Goal: Information Seeking & Learning: Learn about a topic

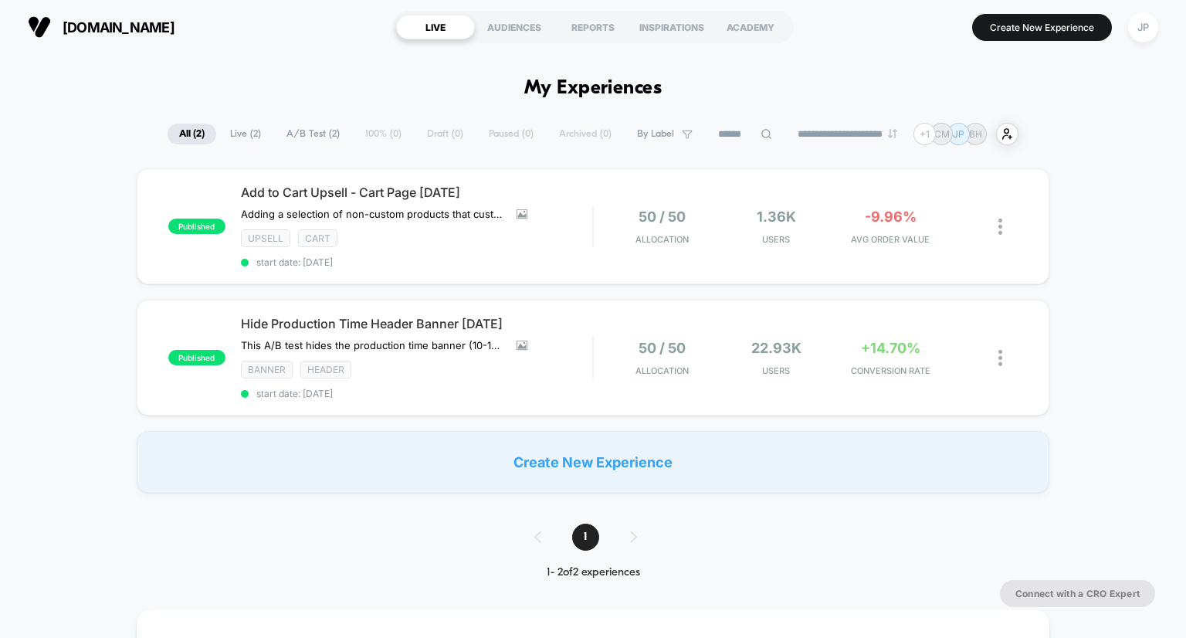
click at [1100, 229] on div "published Add to Cart Upsell - Cart Page [DATE] Adding a selection of non-custo…" at bounding box center [593, 330] width 1186 height 324
click at [1133, 207] on div "published Add to Cart Upsell - Cart Page [DATE] Adding a selection of non-custo…" at bounding box center [593, 330] width 1186 height 324
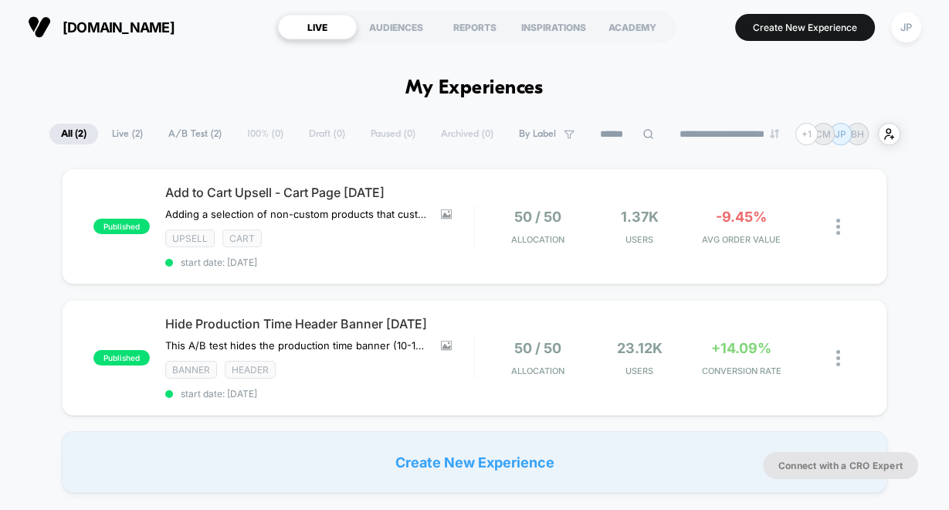
click at [915, 195] on div "published Add to Cart Upsell - Cart Page [DATE] Adding a selection of non-custo…" at bounding box center [474, 330] width 949 height 324
click at [770, 353] on div "+14.09% CONVERSION RATE" at bounding box center [741, 358] width 94 height 36
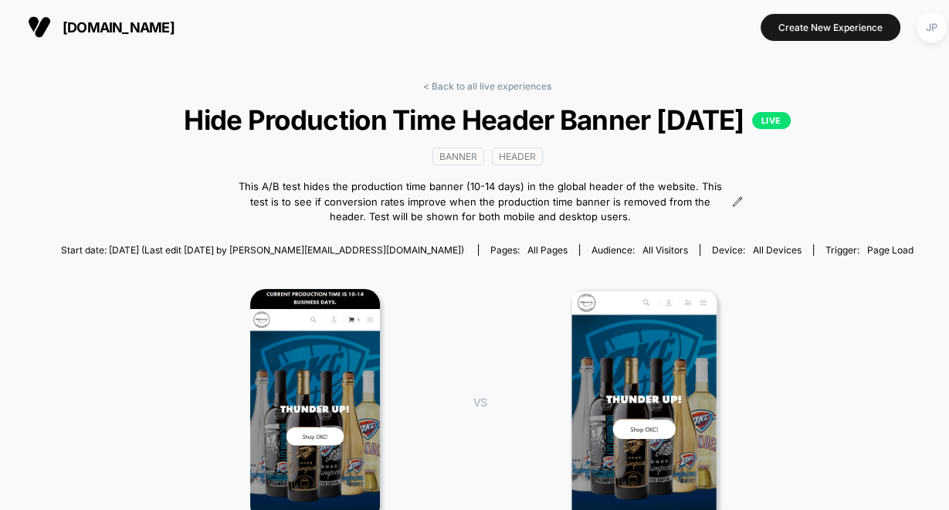
click at [302, 382] on img at bounding box center [315, 405] width 130 height 232
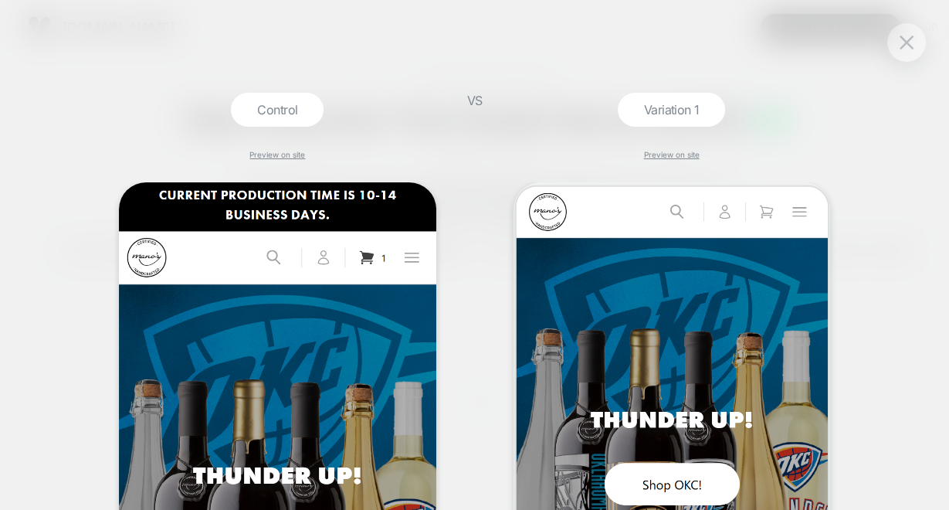
click at [906, 40] on img at bounding box center [907, 42] width 14 height 13
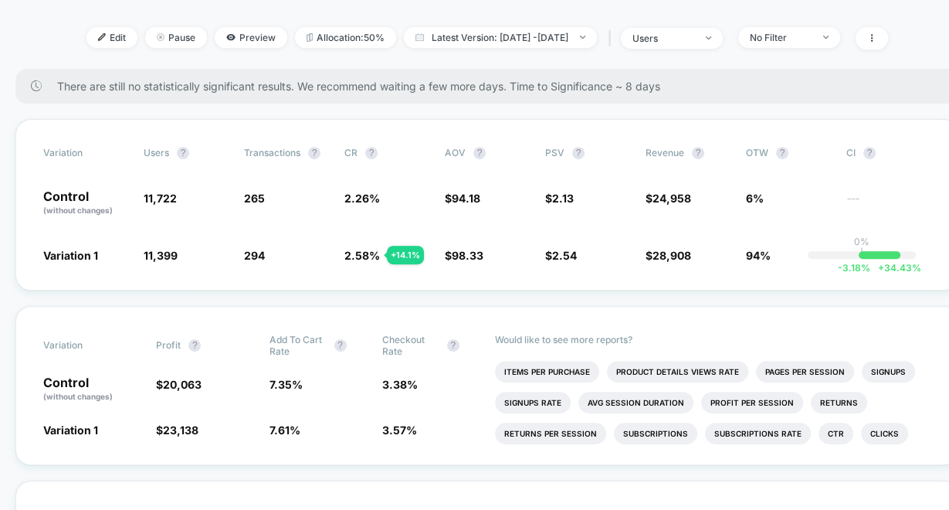
scroll to position [565, 0]
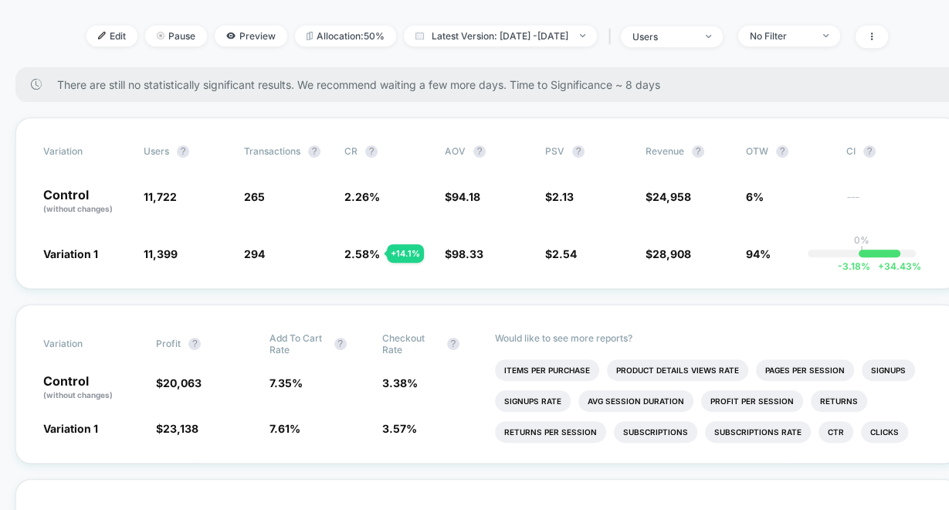
click at [722, 274] on div "Variation users ? Transactions ? CR ? AOV ? PSV ? Revenue ? OTW ? CI ? Control …" at bounding box center [487, 202] width 944 height 171
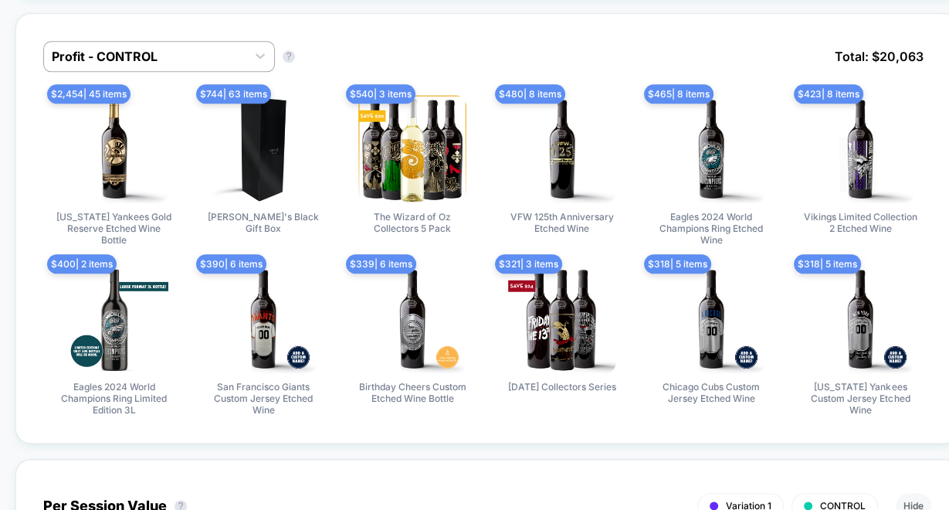
scroll to position [1414, 0]
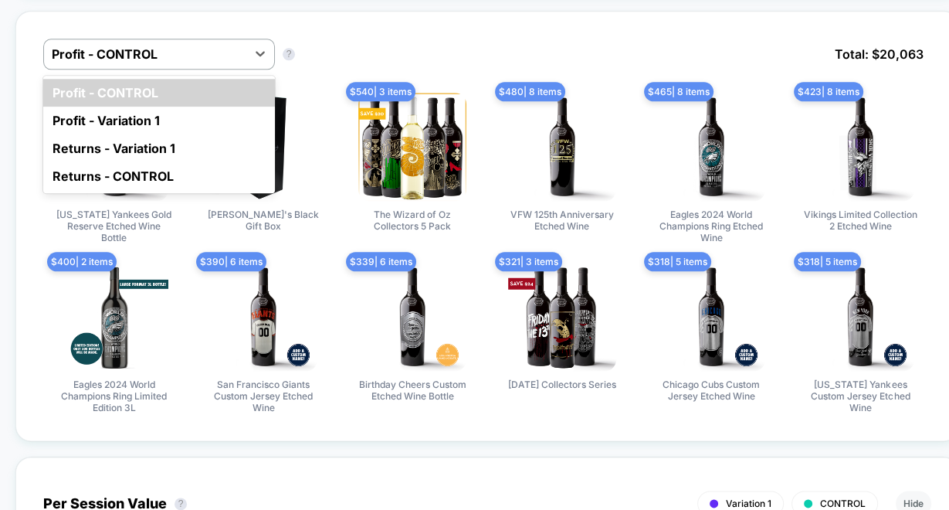
click at [192, 111] on div "Profit - Variation 1" at bounding box center [159, 121] width 232 height 28
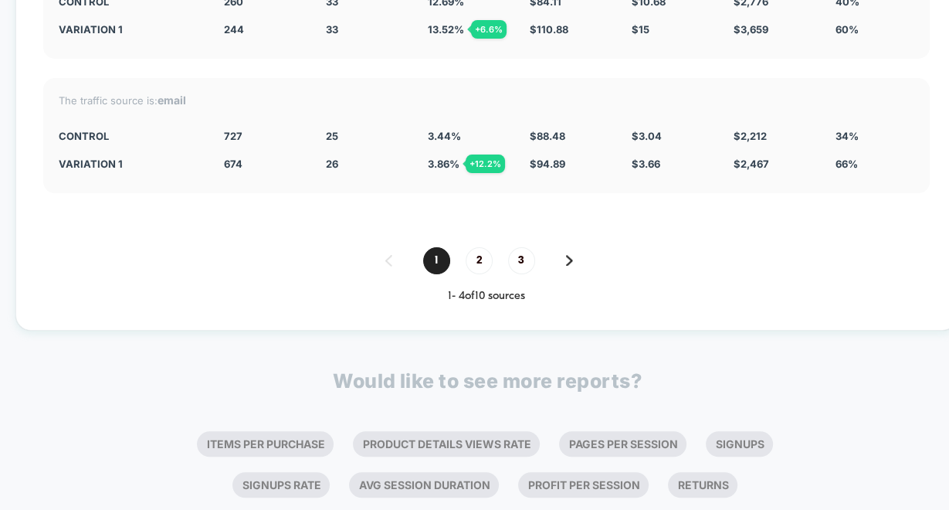
scroll to position [5925, 0]
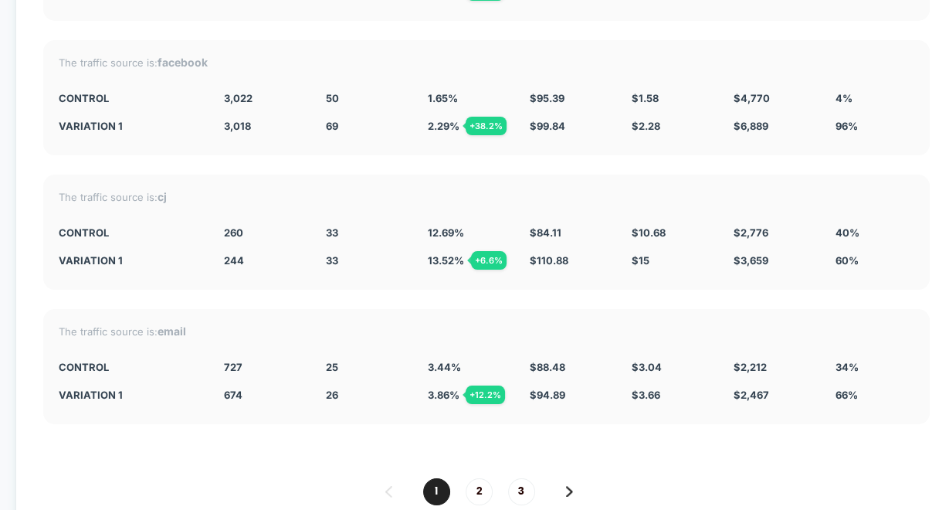
click at [949, 372] on div "Split By Traffic source Variation Sessions ? Transactions ? CR ? AOV ? PSV ? Re…" at bounding box center [486, 179] width 942 height 763
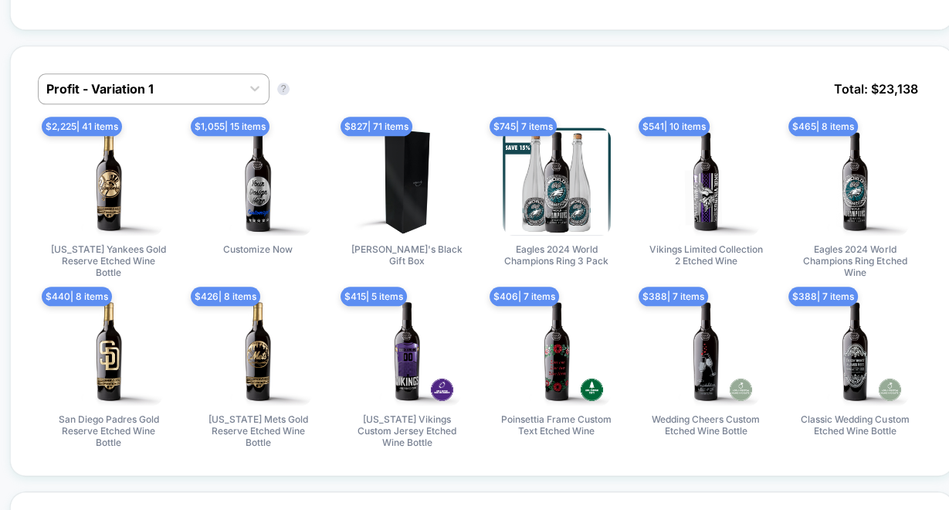
scroll to position [1383, 5]
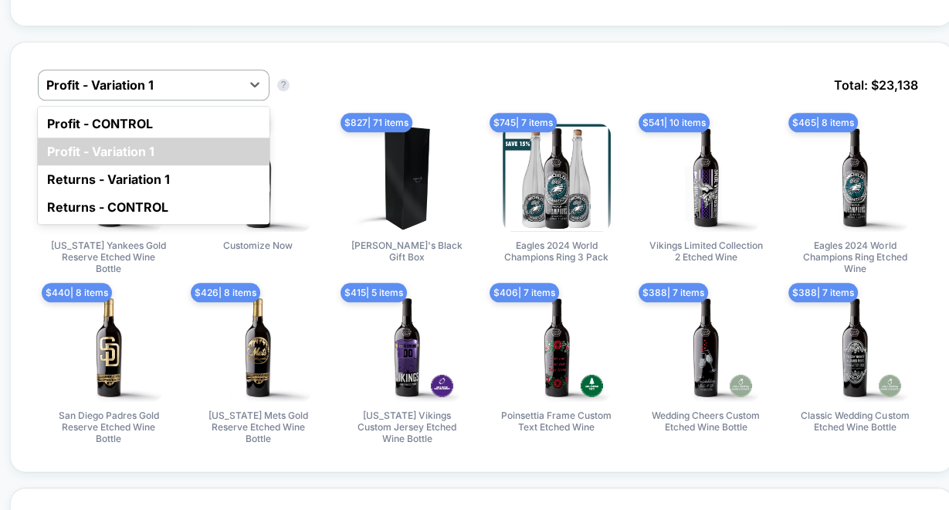
drag, startPoint x: 170, startPoint y: 75, endPoint x: 139, endPoint y: 116, distance: 51.3
click at [139, 116] on div "Profit - CONTROL" at bounding box center [154, 124] width 232 height 28
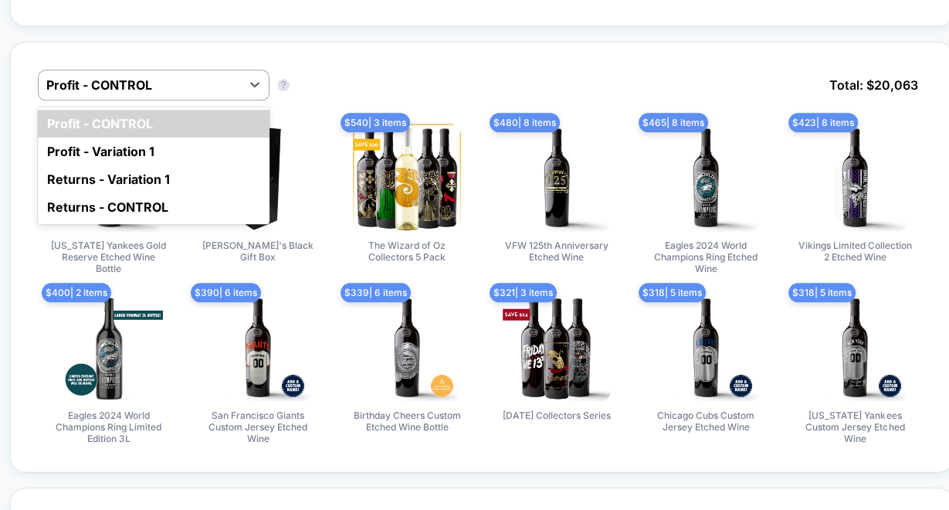
drag, startPoint x: 246, startPoint y: 87, endPoint x: 180, endPoint y: 176, distance: 111.1
click at [180, 176] on div "Returns - Variation 1" at bounding box center [154, 179] width 232 height 28
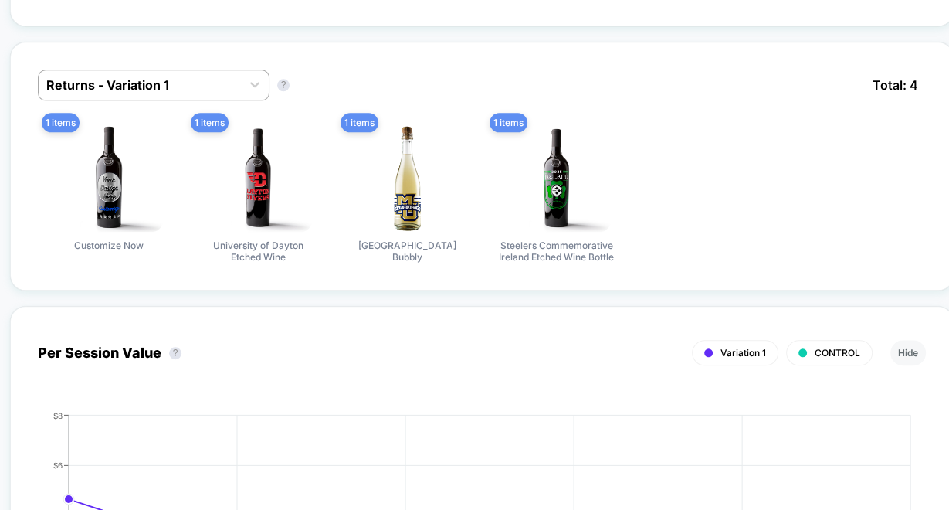
click at [174, 82] on div at bounding box center [139, 85] width 187 height 19
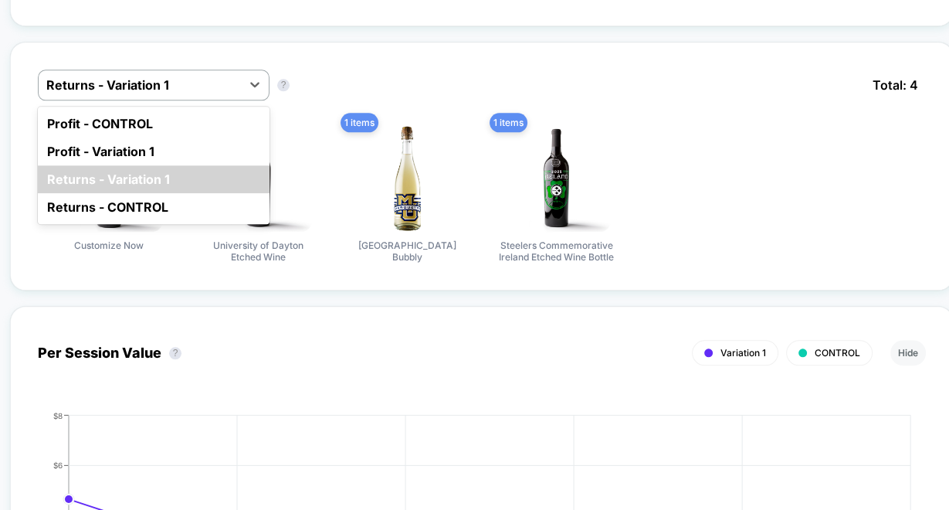
click at [170, 206] on div "Returns - CONTROL" at bounding box center [154, 207] width 232 height 28
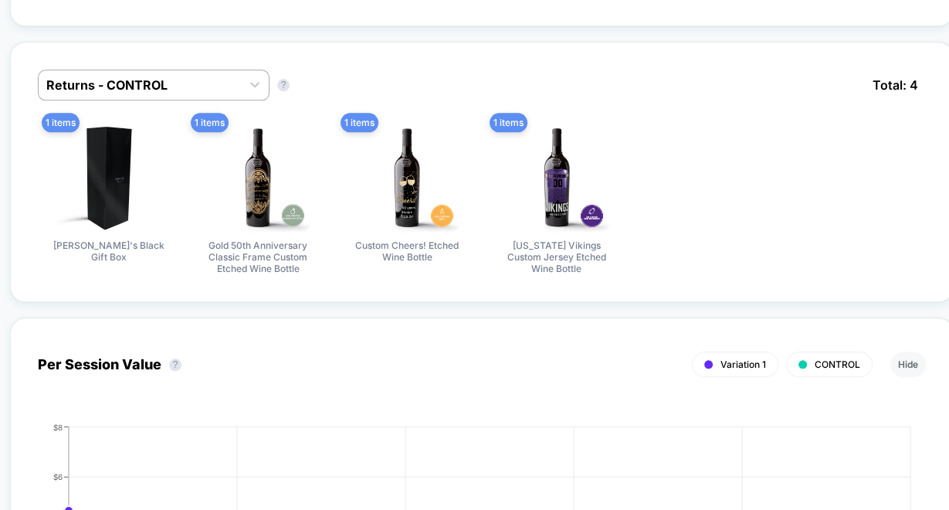
click at [243, 81] on div at bounding box center [255, 84] width 28 height 28
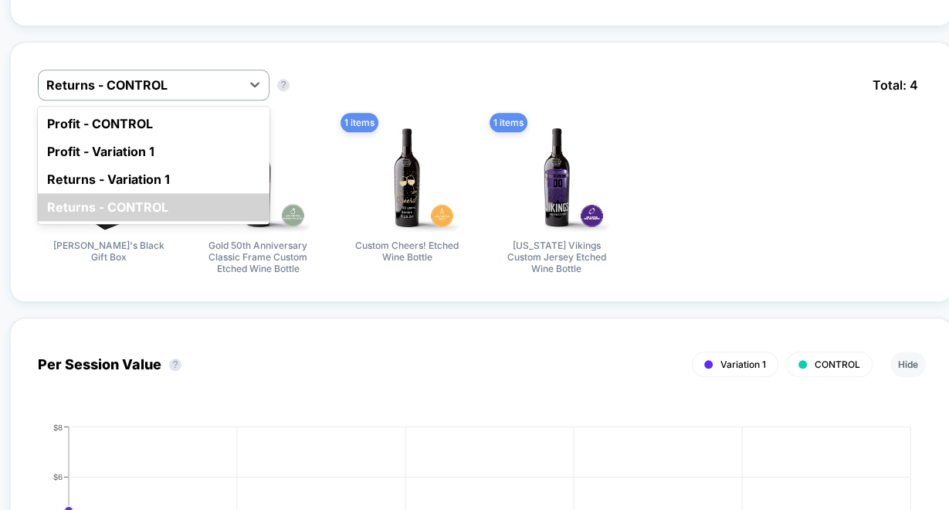
click at [294, 85] on div "option Profit - Variation 1 focused, 2 of 4. 4 results available. Use Up and Do…" at bounding box center [173, 85] width 270 height 31
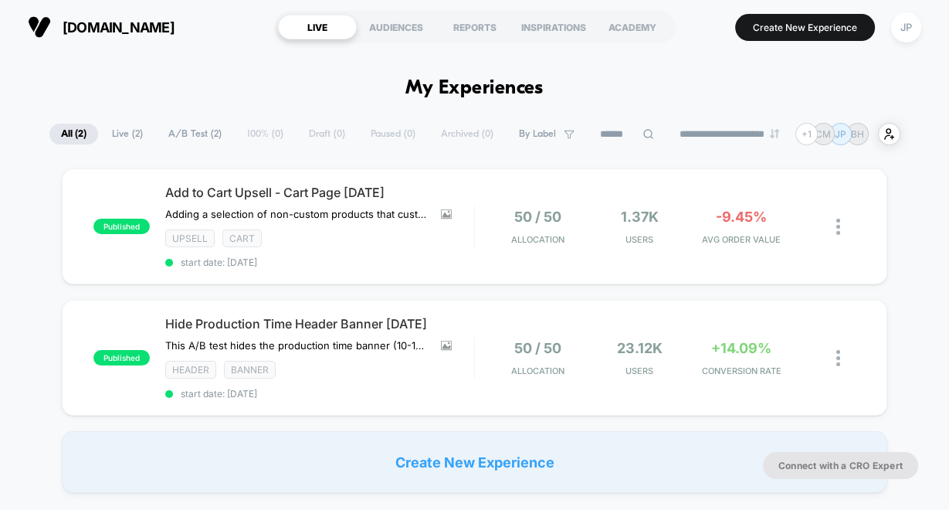
click at [597, 256] on div "published Add to Cart Upsell - Cart Page [DATE] Adding a selection of non-custo…" at bounding box center [475, 226] width 826 height 116
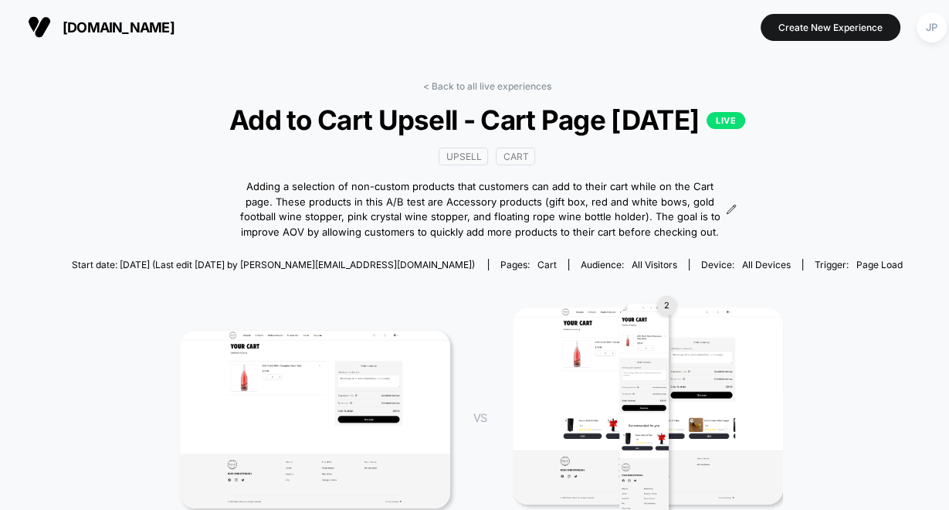
click at [890, 143] on div "< Back to all live experiences Add to Cart Upsell - Cart Page [DATE] LIVE Upsel…" at bounding box center [488, 363] width 832 height 567
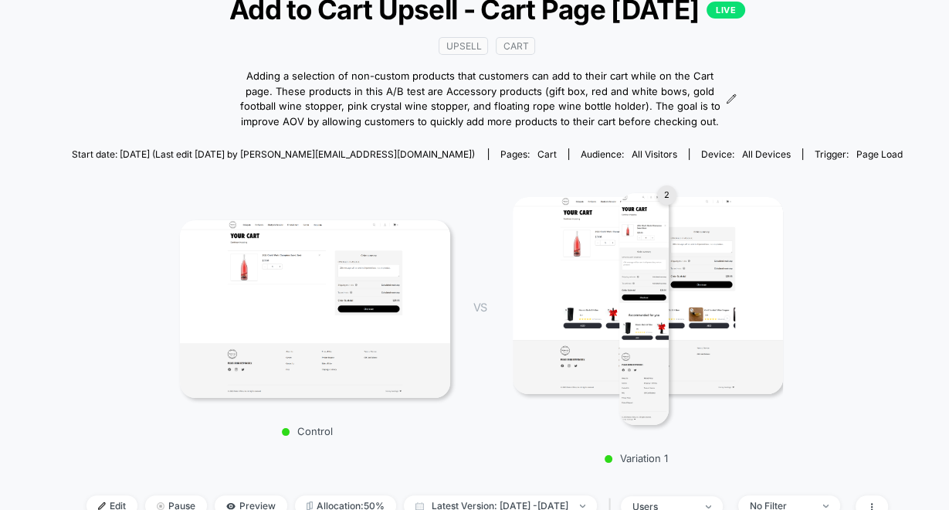
scroll to position [111, 0]
click at [631, 304] on img at bounding box center [643, 308] width 49 height 232
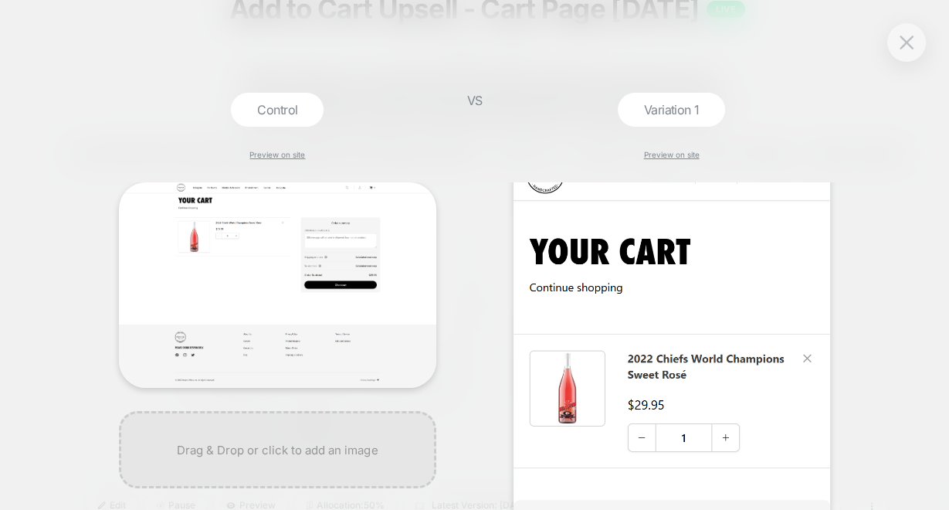
scroll to position [0, 0]
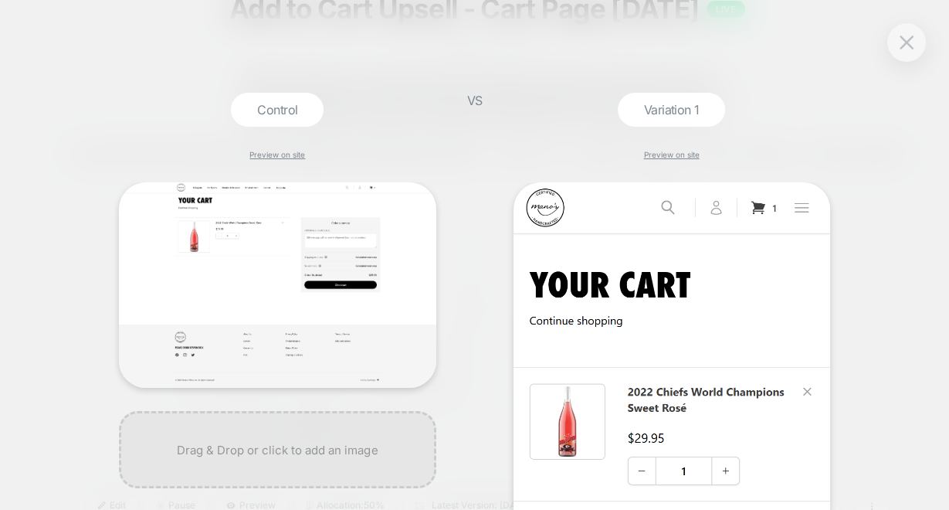
click at [910, 42] on img at bounding box center [907, 42] width 14 height 13
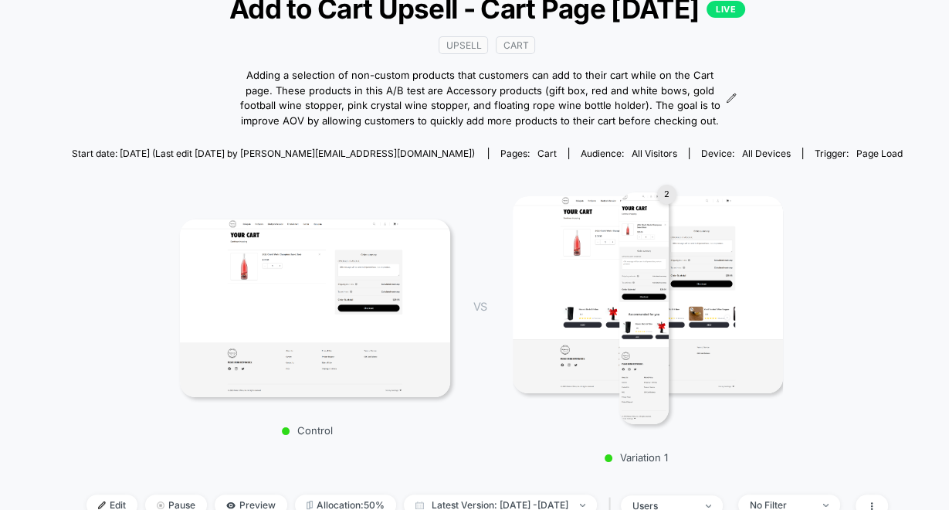
click at [773, 292] on img at bounding box center [648, 294] width 270 height 197
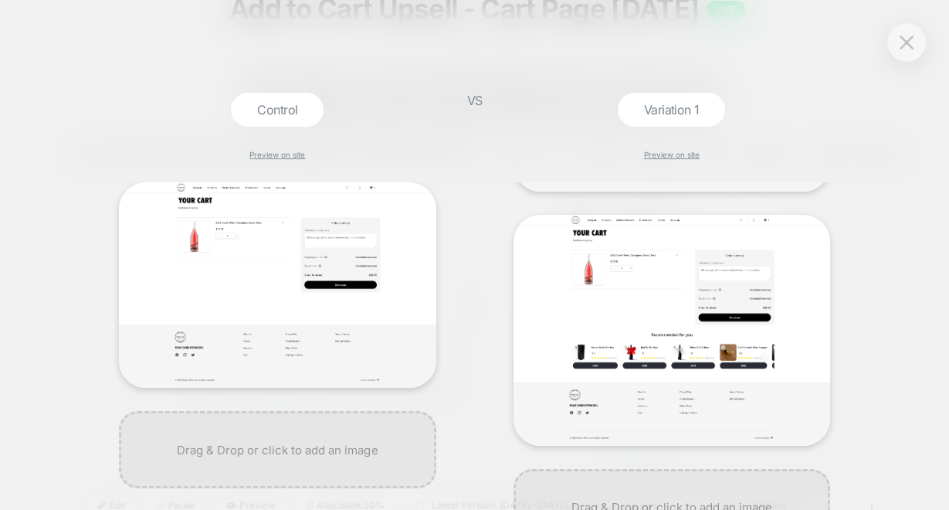
scroll to position [1475, 0]
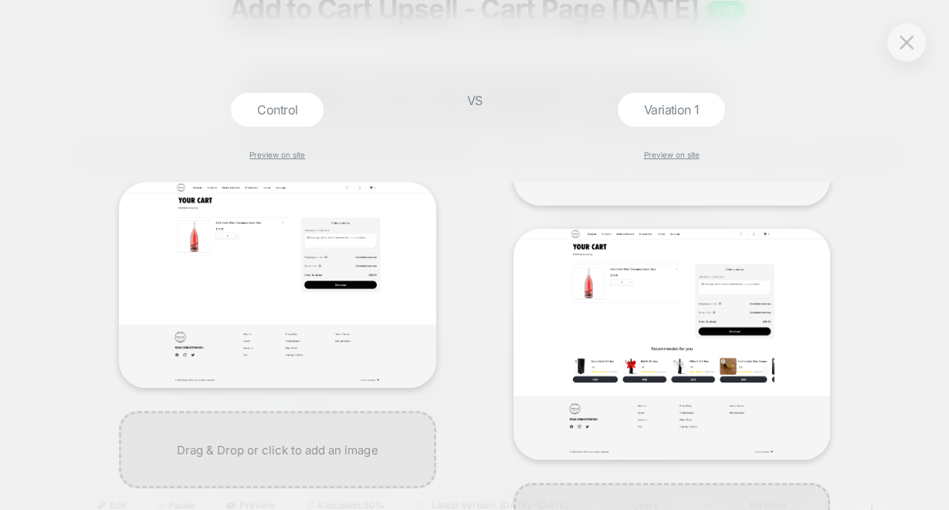
click at [782, 360] on img at bounding box center [672, 344] width 317 height 231
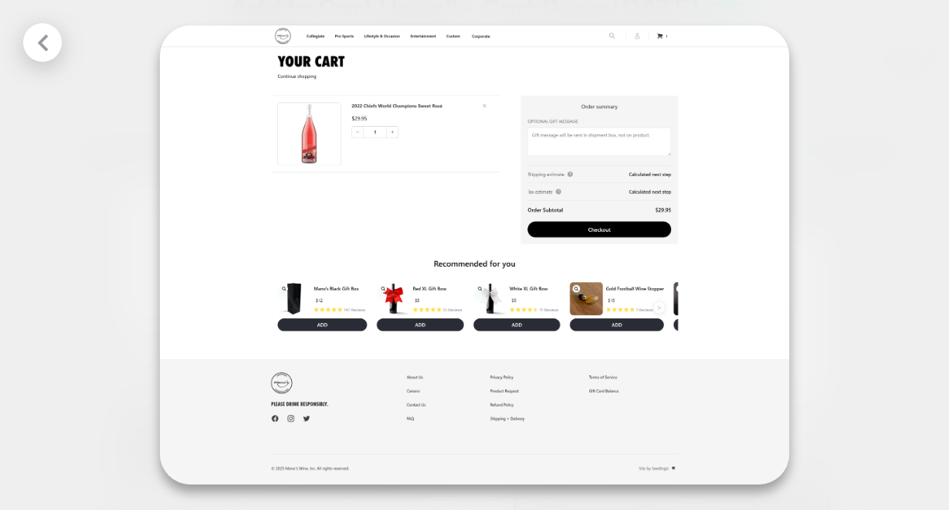
click at [873, 287] on div at bounding box center [474, 255] width 949 height 510
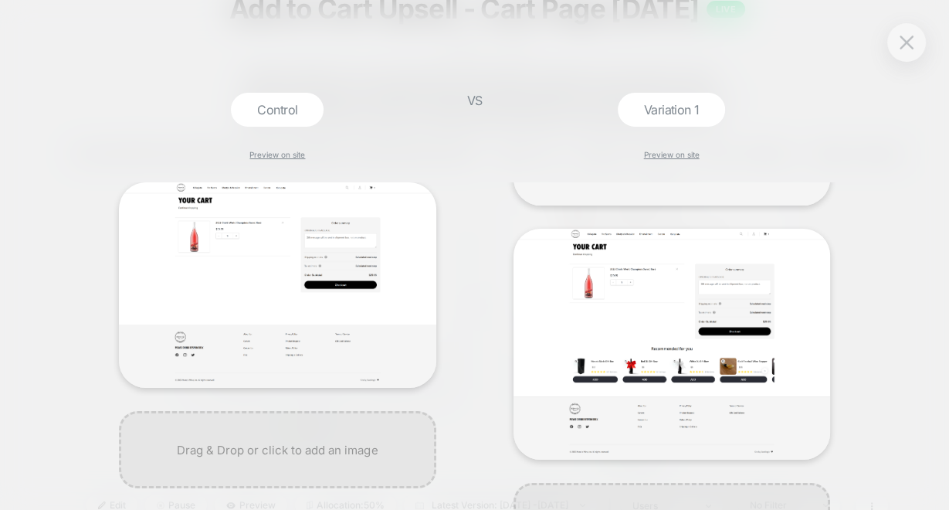
click at [361, 270] on img at bounding box center [277, 284] width 317 height 205
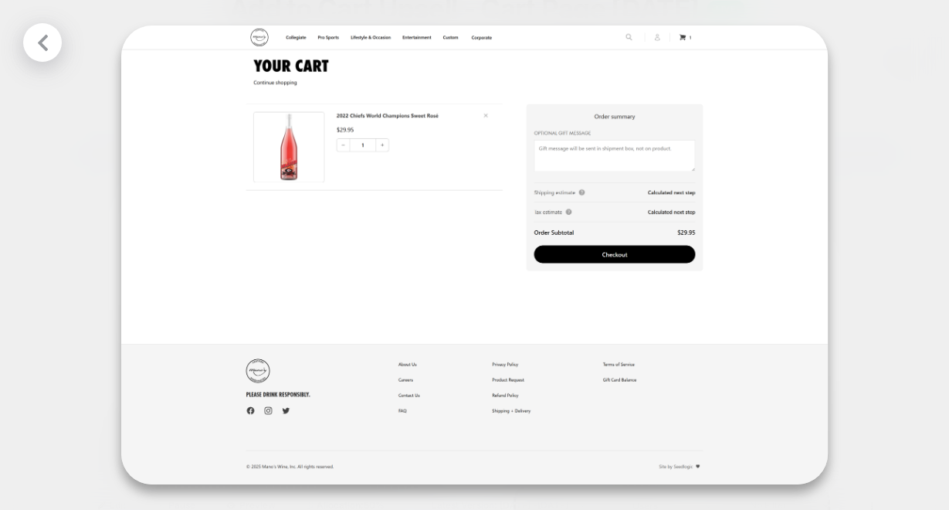
click at [81, 200] on div at bounding box center [474, 255] width 949 height 510
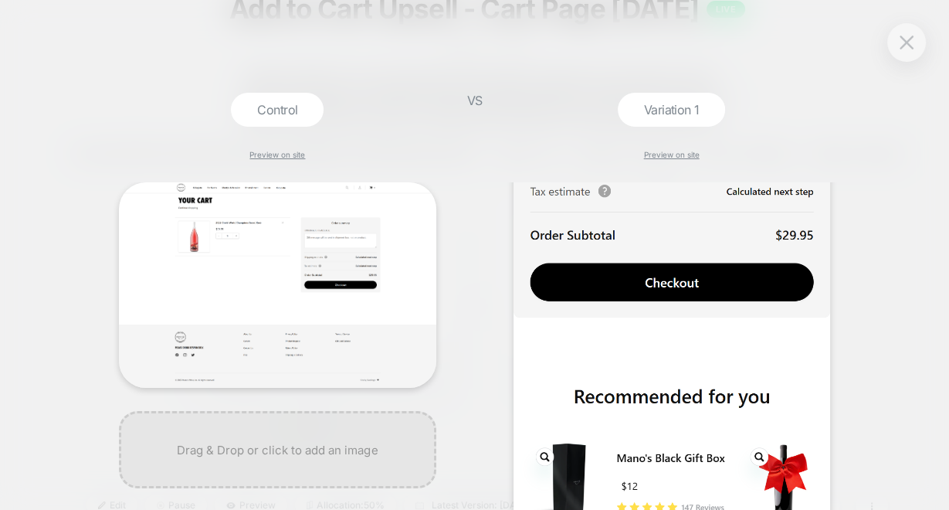
scroll to position [617, 0]
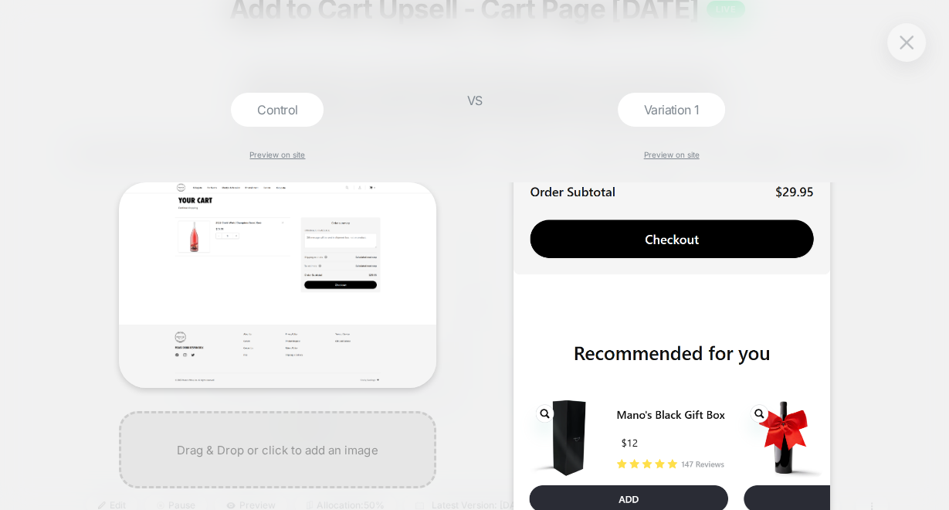
click at [908, 42] on img at bounding box center [907, 42] width 14 height 13
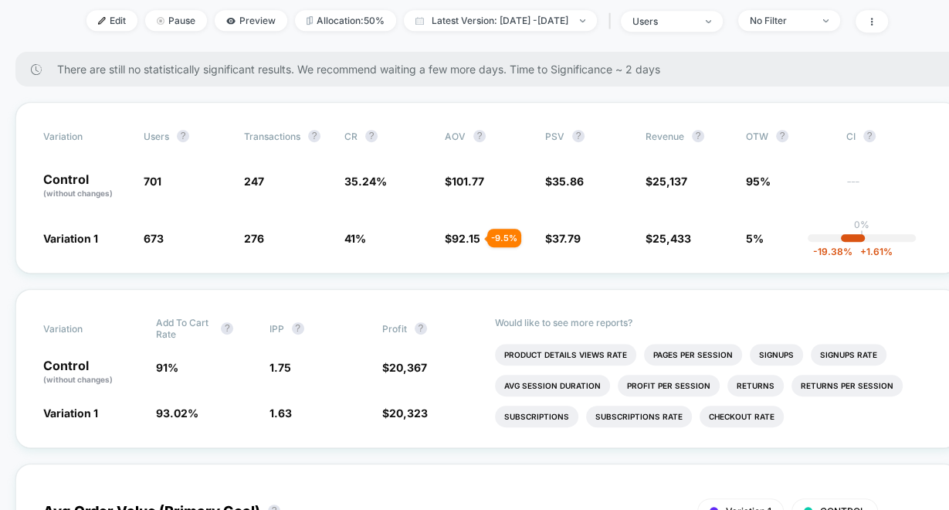
scroll to position [596, 0]
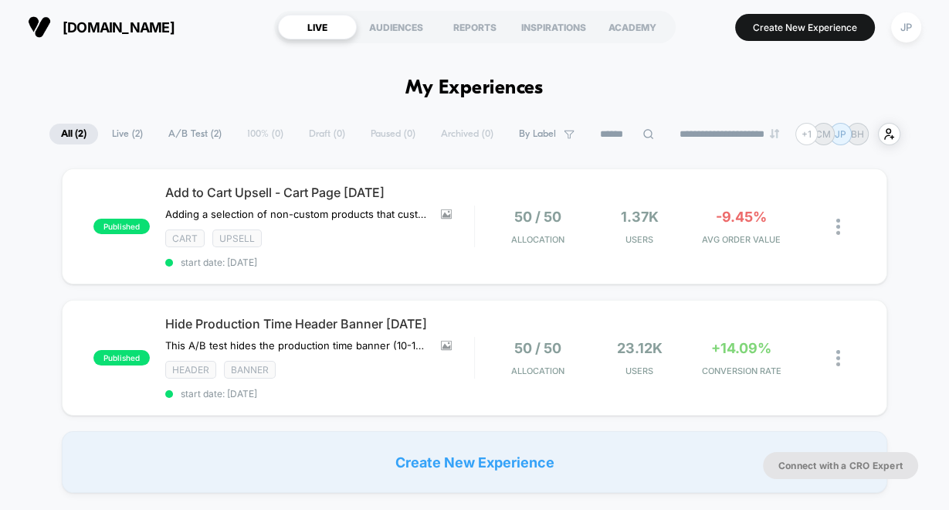
click at [602, 316] on div "published Hide Production Time Header Banner [DATE] This A/B test hides the pro…" at bounding box center [475, 358] width 826 height 116
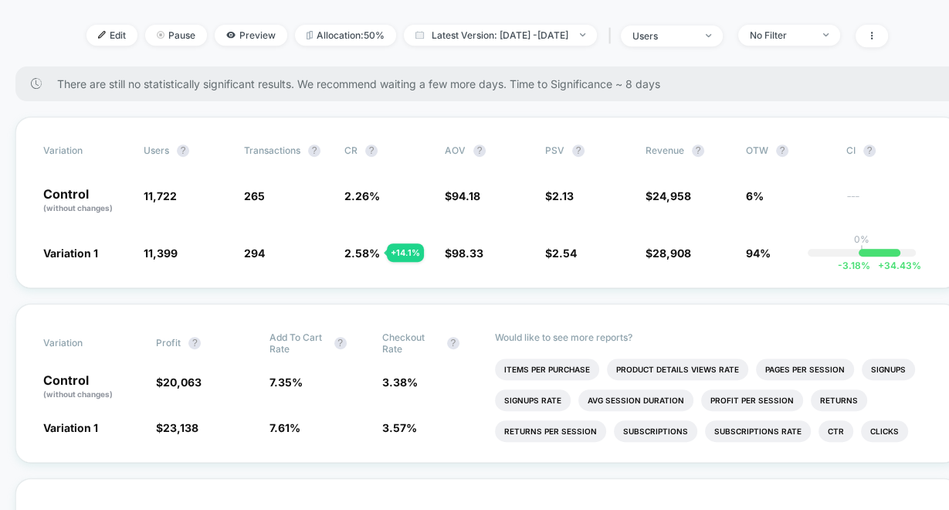
scroll to position [565, 0]
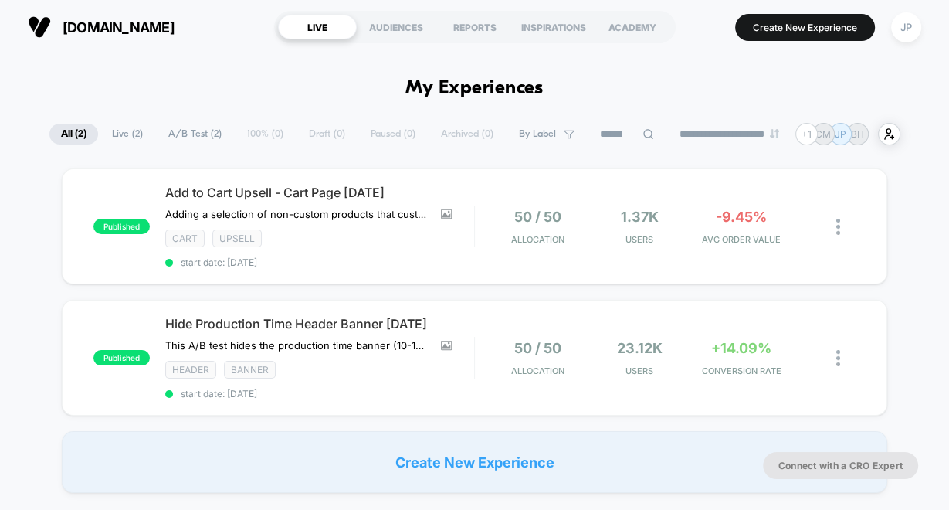
click at [608, 261] on div "published Add to Cart Upsell - Cart Page [DATE] Adding a selection of non-custo…" at bounding box center [475, 226] width 826 height 116
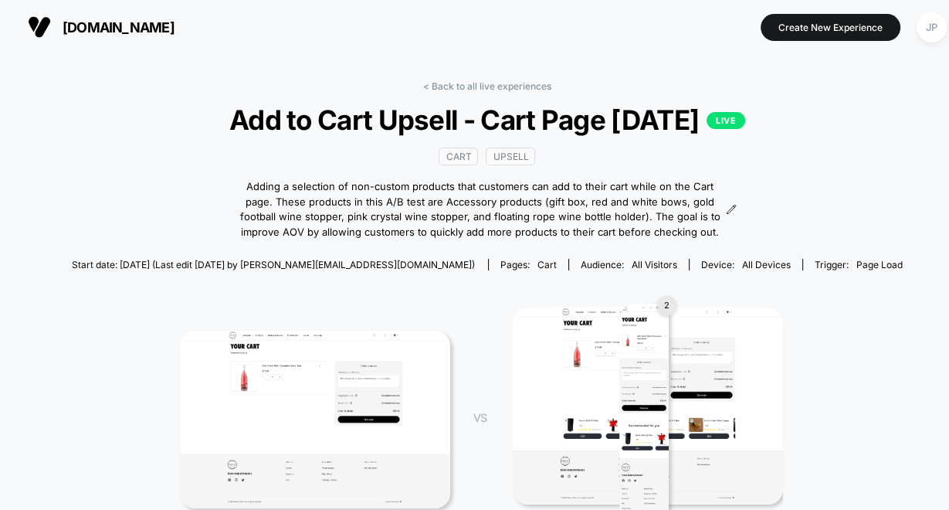
click at [867, 168] on div "< Back to all live experiences Add to Cart Upsell - Cart Page [DATE] LIVE Cart …" at bounding box center [488, 363] width 832 height 567
click at [521, 89] on link "< Back to all live experiences" at bounding box center [487, 86] width 128 height 12
